Goal: Task Accomplishment & Management: Complete application form

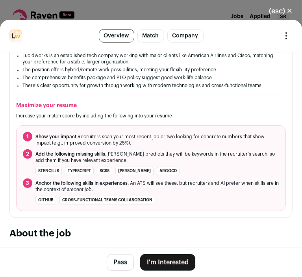
scroll to position [291, 0]
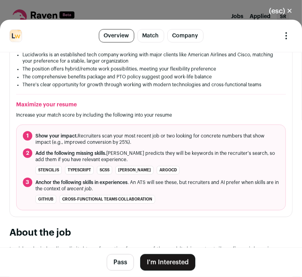
click at [151, 255] on button "I'm Interested" at bounding box center [167, 262] width 55 height 17
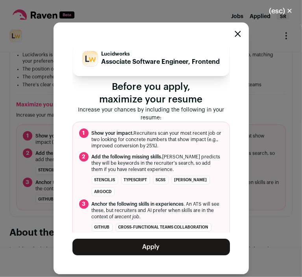
scroll to position [15, 0]
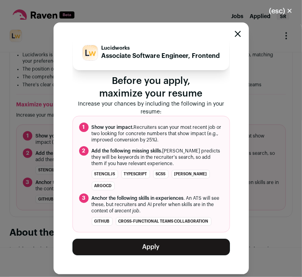
click at [236, 34] on icon "Close modal" at bounding box center [238, 34] width 6 height 6
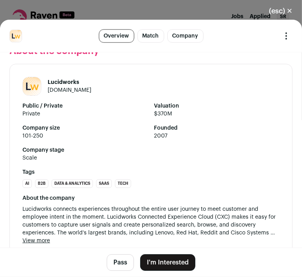
scroll to position [1034, 0]
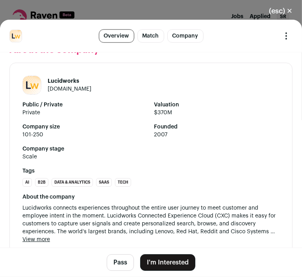
click at [209, 187] on ul "AI B2B Data & Analytics SaaS Tech" at bounding box center [150, 182] width 257 height 9
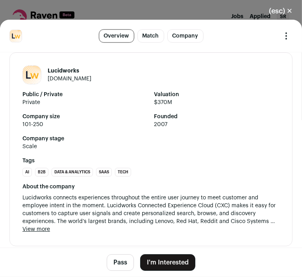
scroll to position [1067, 0]
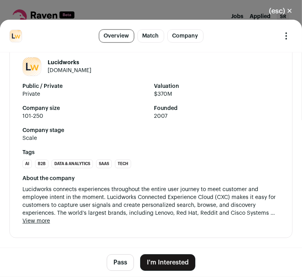
click at [45, 222] on button "View more" at bounding box center [36, 221] width 28 height 8
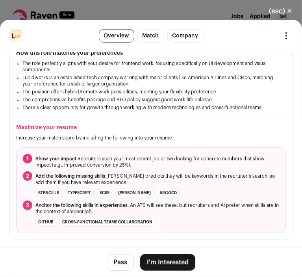
scroll to position [269, 0]
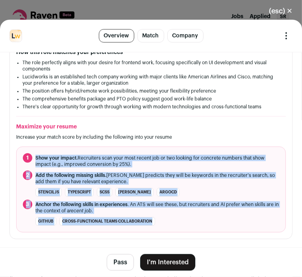
drag, startPoint x: 176, startPoint y: 219, endPoint x: 32, endPoint y: 162, distance: 155.6
click at [32, 162] on ol "1 Show your impact. Recruiters scan your most recent job or two looking for con…" at bounding box center [151, 190] width 270 height 86
copy ol "Show your impact. Recruiters scan your most recent job or two looking for concr…"
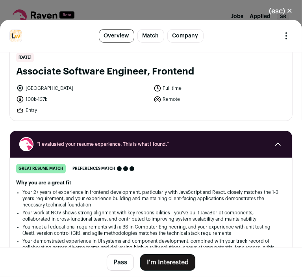
scroll to position [22, 0]
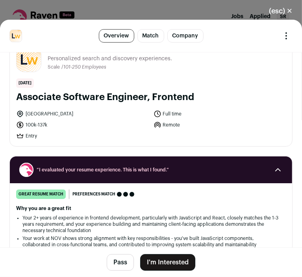
click at [167, 260] on button "I'm Interested" at bounding box center [167, 262] width 55 height 17
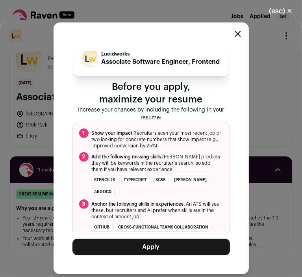
click at [157, 249] on button "Apply" at bounding box center [151, 247] width 158 height 17
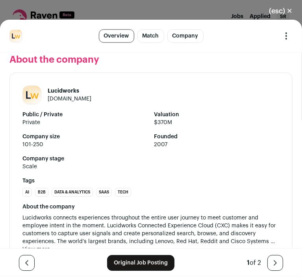
scroll to position [1058, 0]
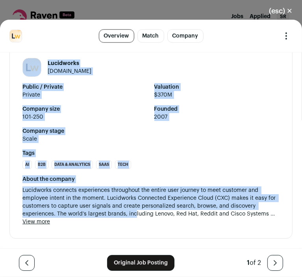
drag, startPoint x: 19, startPoint y: 111, endPoint x: 88, endPoint y: 223, distance: 131.4
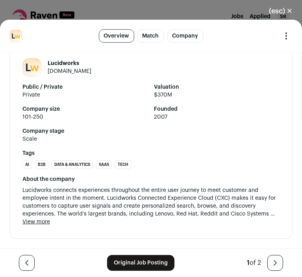
click at [50, 226] on div "About the company Lucidworks connects experiences throughout the entire user jo…" at bounding box center [150, 200] width 257 height 50
click at [48, 226] on button "View more" at bounding box center [36, 222] width 28 height 8
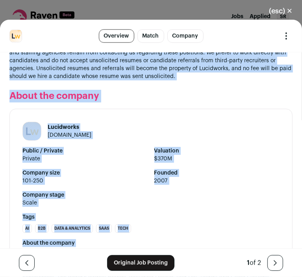
scroll to position [1090, 0]
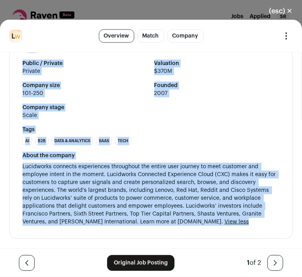
drag, startPoint x: 18, startPoint y: 121, endPoint x: 245, endPoint y: 241, distance: 256.6
copy div "Associate Software Engineer, Frontend 2 days ago United States Full time 100k-1…"
click at [279, 9] on button "(esc) ✕" at bounding box center [281, 10] width 43 height 17
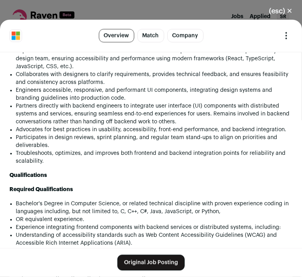
scroll to position [781, 0]
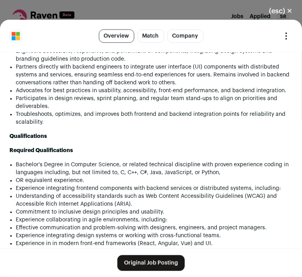
click at [277, 11] on button "(esc) ✕" at bounding box center [281, 10] width 43 height 17
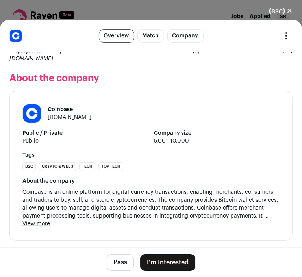
scroll to position [1319, 0]
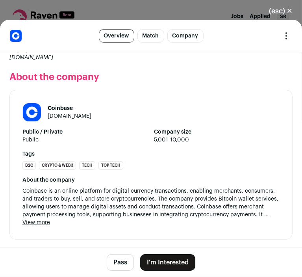
click at [191, 22] on header "Software Engineer, Frontend - Risk Platform Overview Match Company Report Feedb…" at bounding box center [151, 36] width 302 height 33
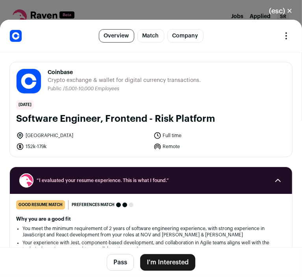
scroll to position [1319, 0]
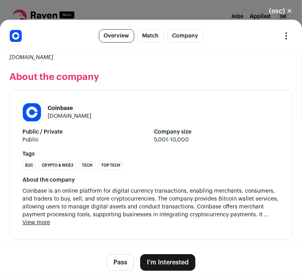
click at [36, 222] on button "View more" at bounding box center [36, 223] width 28 height 8
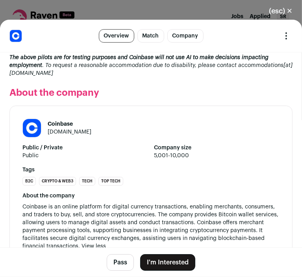
scroll to position [1327, 0]
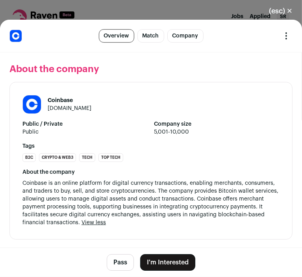
drag, startPoint x: 14, startPoint y: 118, endPoint x: 116, endPoint y: 250, distance: 166.6
click at [116, 250] on main "Software Engineer, Frontend - Risk Platform Overview Match Company Report Feedb…" at bounding box center [151, 148] width 302 height 257
copy main "Software Engineer, Frontend - Risk Platform 2 days ago United States Full time …"
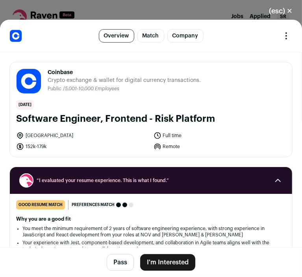
scroll to position [9, 0]
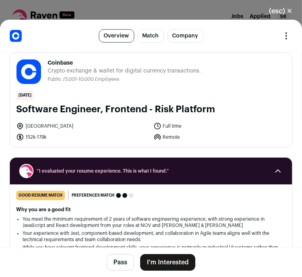
click at [151, 260] on button "I'm Interested" at bounding box center [167, 262] width 55 height 17
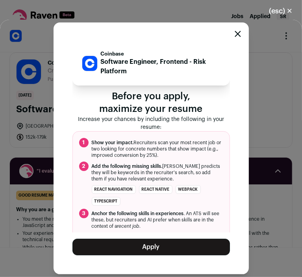
click at [148, 241] on button "Apply" at bounding box center [151, 247] width 158 height 17
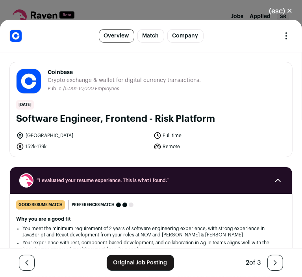
click at [283, 7] on button "(esc) ✕" at bounding box center [281, 10] width 43 height 17
